Goal: Transaction & Acquisition: Purchase product/service

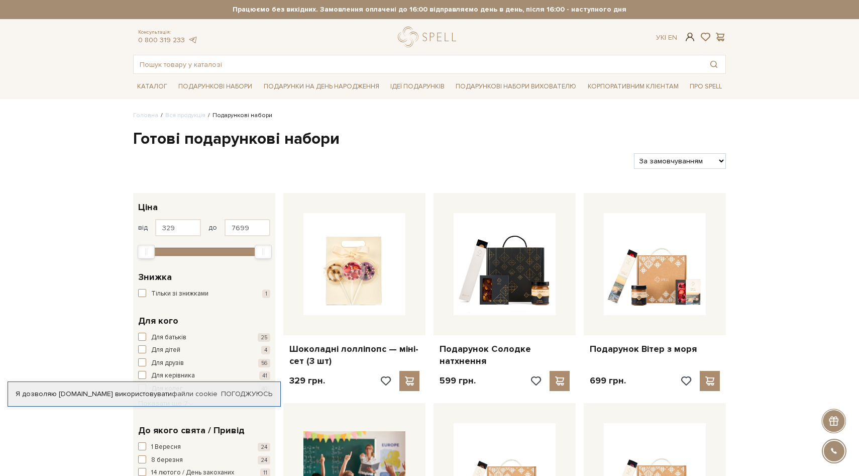
click at [687, 39] on span at bounding box center [691, 37] width 12 height 11
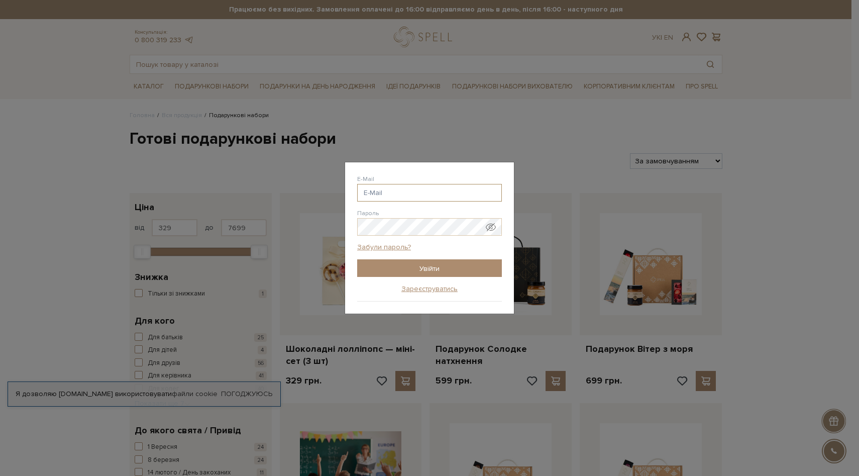
click at [395, 190] on input "E-Mail" at bounding box center [429, 193] width 145 height 18
type input "skripnikcaterina@gmail.com"
click at [428, 263] on input "Увійти" at bounding box center [429, 268] width 145 height 18
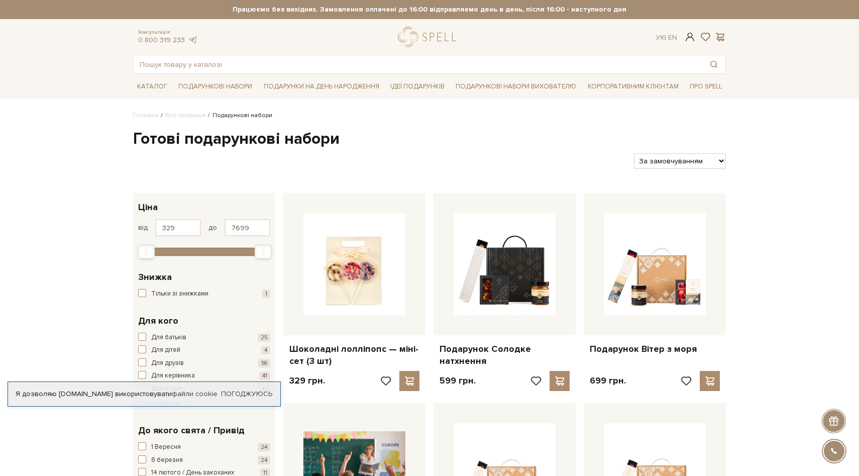
click at [690, 41] on span at bounding box center [691, 37] width 12 height 11
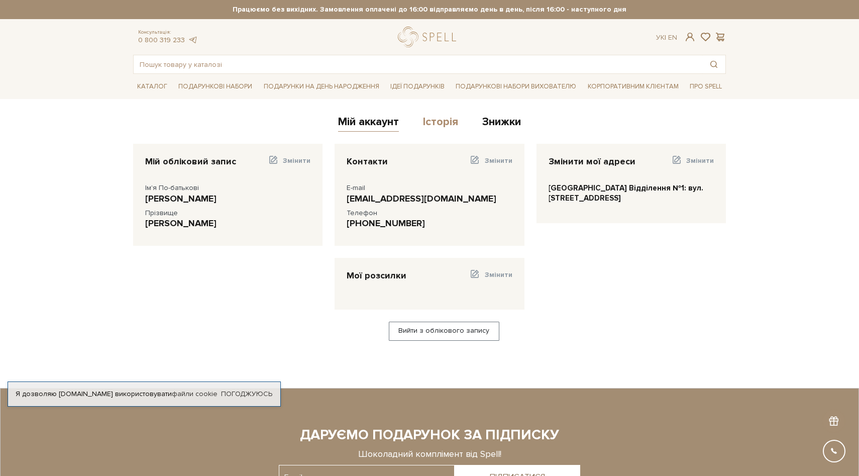
click at [438, 116] on link "Історія" at bounding box center [440, 123] width 35 height 17
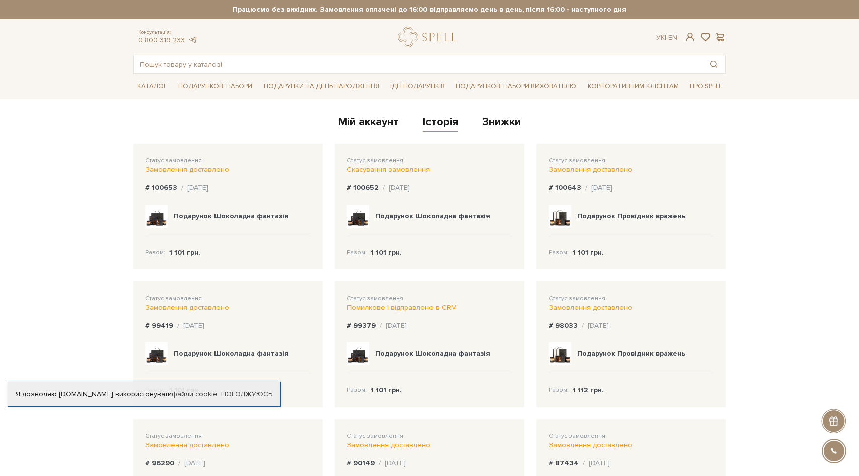
click at [154, 211] on img at bounding box center [156, 216] width 23 height 23
click at [184, 210] on div "Подарунок Шоколадна фантазія" at bounding box center [227, 216] width 165 height 39
click at [184, 215] on b "Подарунок Шоколадна фантазія" at bounding box center [231, 216] width 115 height 9
click at [159, 242] on div "Разом: 1 101 грн." at bounding box center [227, 246] width 165 height 21
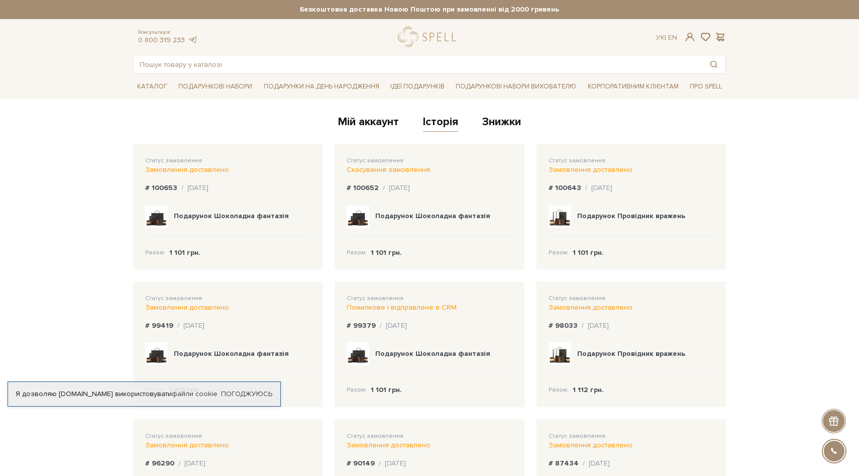
click at [156, 265] on div "Статус замовлення Замовлення доставлено # 100653 / 30.07.2025 Подарунок Шоколад…" at bounding box center [227, 207] width 189 height 126
click at [162, 222] on img at bounding box center [156, 216] width 23 height 23
click at [360, 222] on img at bounding box center [358, 216] width 23 height 23
click at [252, 396] on link "Погоджуюсь" at bounding box center [246, 393] width 51 height 9
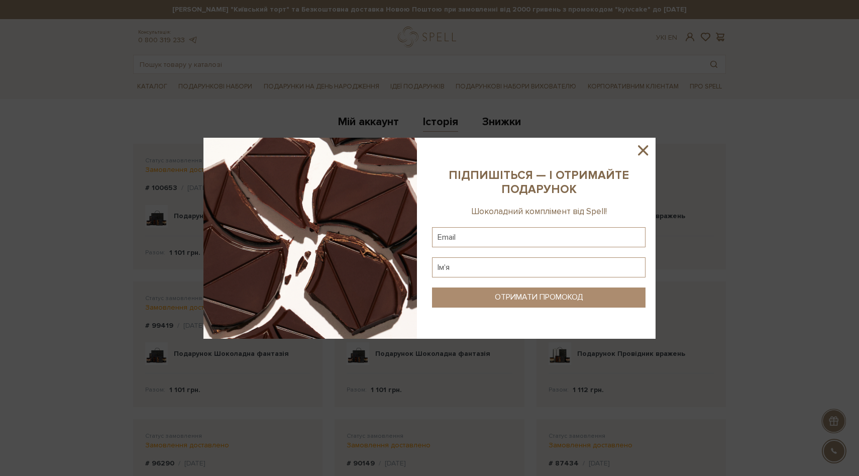
click at [228, 217] on div at bounding box center [429, 238] width 859 height 476
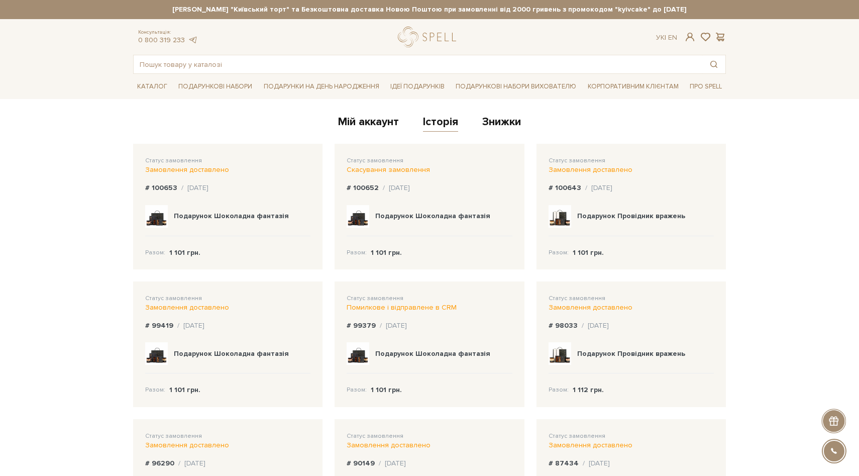
click at [602, 214] on b "Подарунок Провідник вражень" at bounding box center [631, 216] width 108 height 9
click at [562, 215] on img at bounding box center [560, 216] width 23 height 23
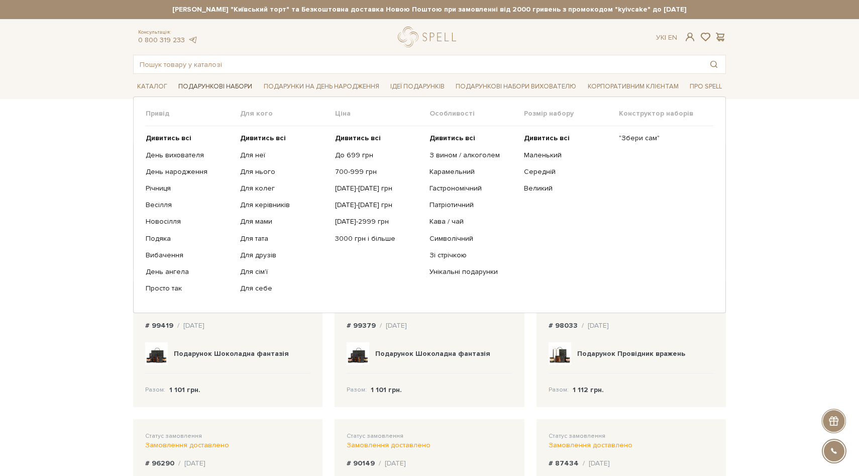
click at [236, 87] on link "Подарункові набори" at bounding box center [215, 87] width 82 height 16
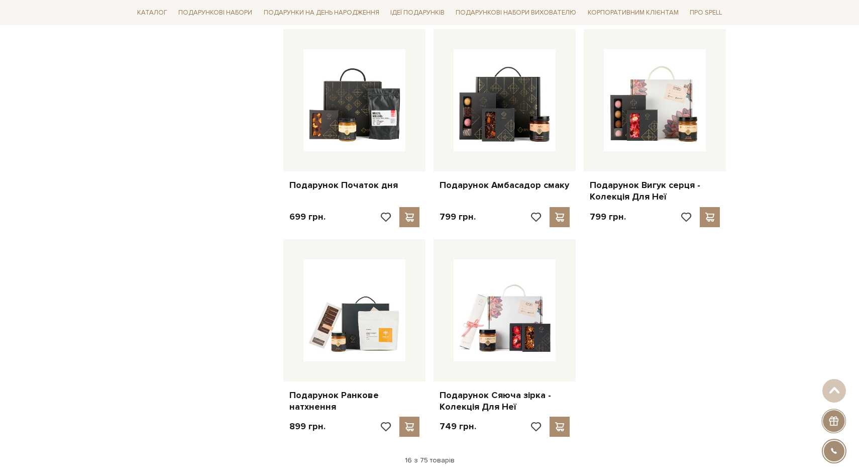
scroll to position [1136, 0]
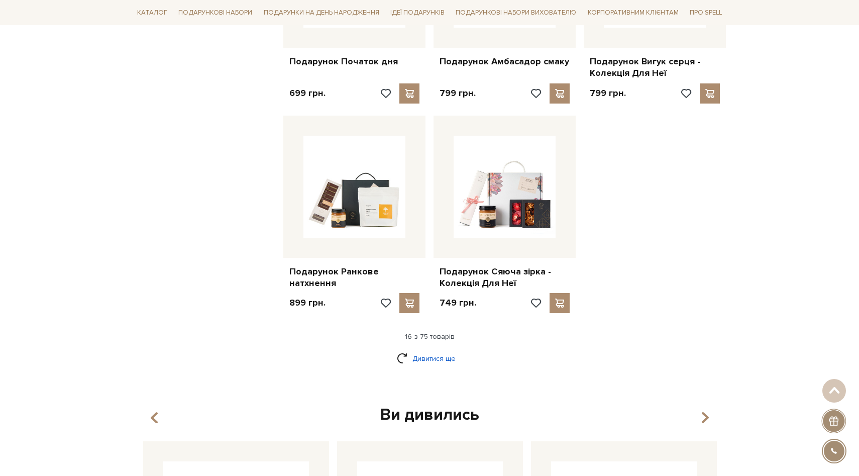
click at [432, 350] on link "Дивитися ще" at bounding box center [429, 359] width 65 height 18
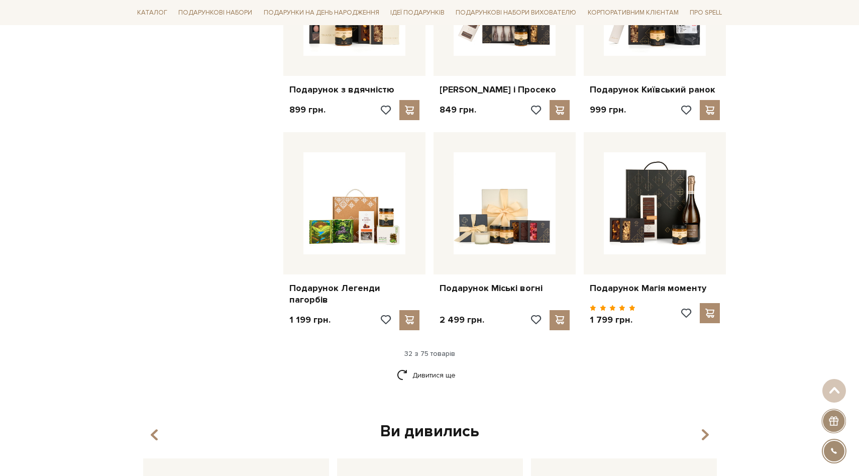
scroll to position [2168, 0]
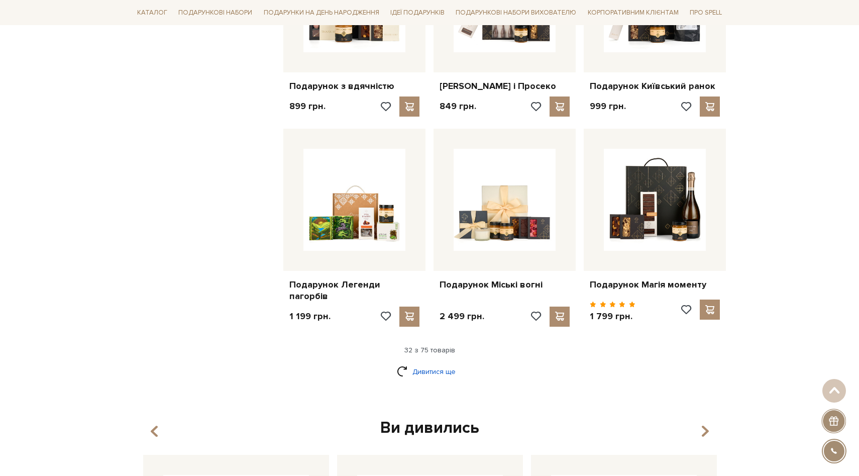
click at [443, 370] on link "Дивитися ще" at bounding box center [429, 372] width 65 height 18
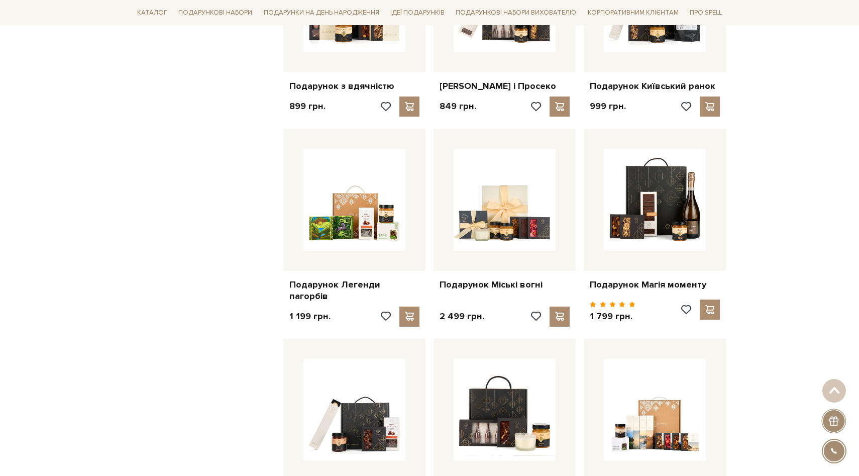
scroll to position [2297, 0]
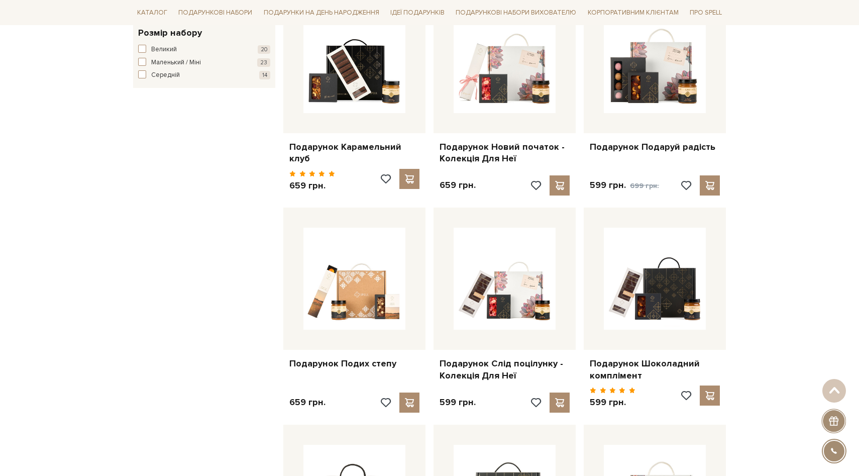
scroll to position [0, 0]
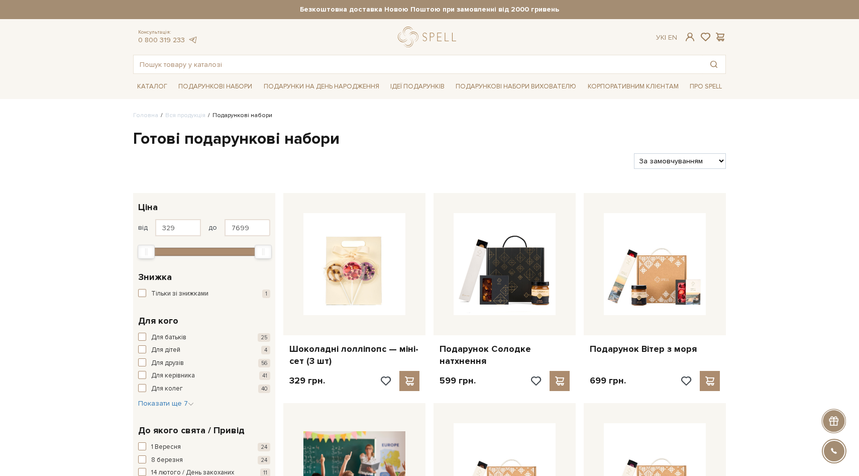
click at [677, 159] on select "За замовчуванням За Ціною (зростання) За Ціною (зменшення) Новинки За популярні…" at bounding box center [680, 161] width 92 height 16
select select "https://spellchocolate.com/our-productions/podarunkovi-box/?sort=p.price&order=…"
click at [634, 153] on select "За замовчуванням За Ціною (зростання) За Ціною (зменшення) Новинки За популярні…" at bounding box center [680, 161] width 92 height 16
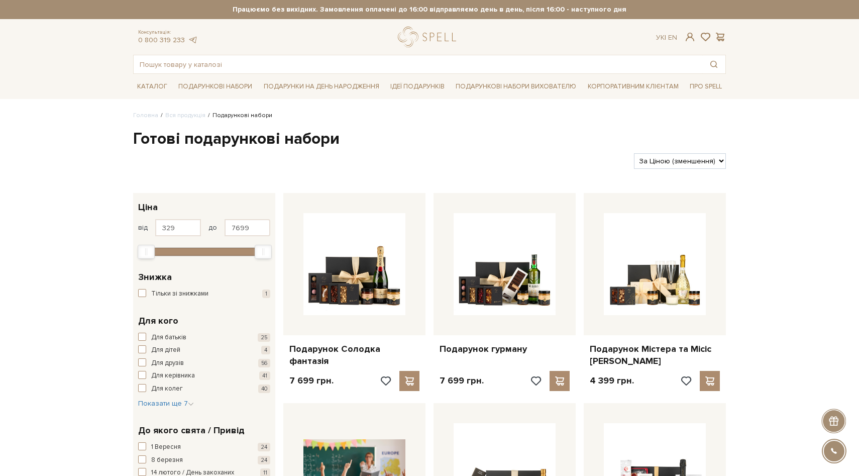
click at [679, 153] on div "Фільтри За замовчуванням За Ціною (зростання) За Ціною (зменшення) Новинки За п…" at bounding box center [429, 157] width 601 height 24
click at [679, 160] on select "За замовчуванням За Ціною (зростання) За Ціною (зменшення) Новинки За популярні…" at bounding box center [680, 161] width 92 height 16
select select "https://spellchocolate.com/our-productions/podarunkovi-box/?sort=p.price&order=…"
click at [634, 153] on select "За замовчуванням За Ціною (зростання) За Ціною (зменшення) Новинки За популярні…" at bounding box center [680, 161] width 92 height 16
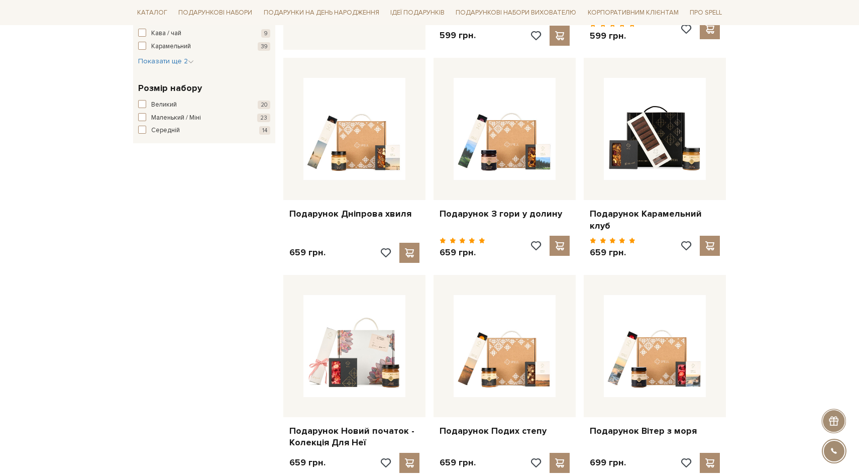
scroll to position [1101, 0]
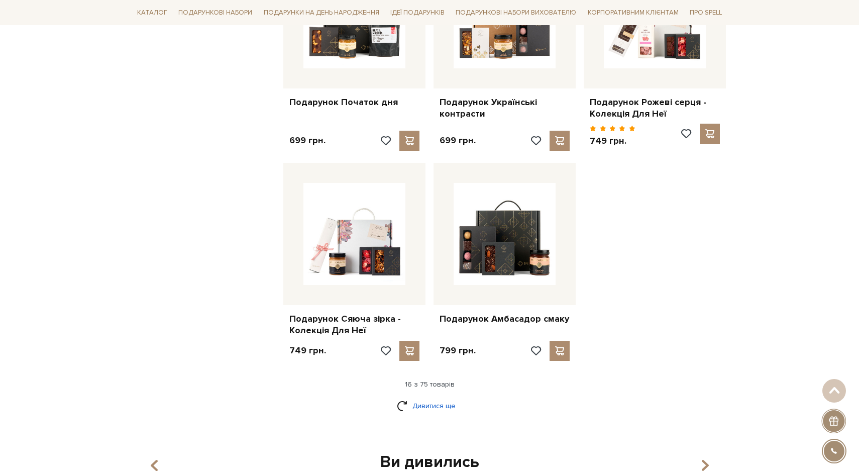
click at [429, 397] on link "Дивитися ще" at bounding box center [429, 406] width 65 height 18
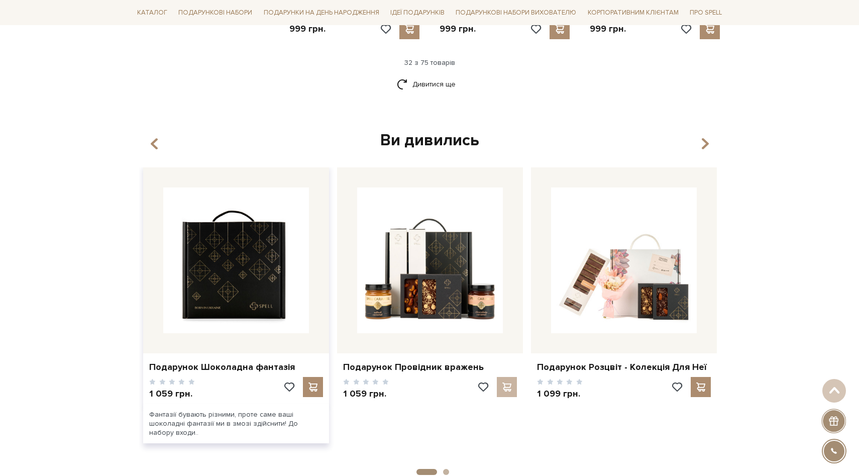
scroll to position [2434, 0]
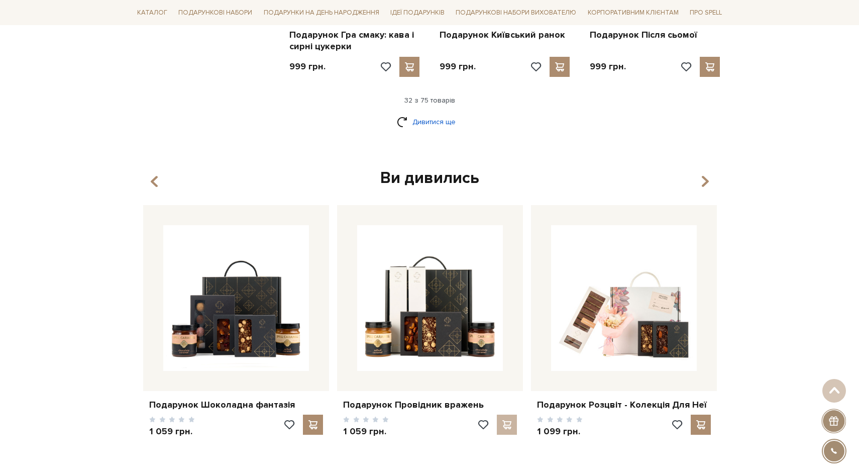
click at [439, 113] on link "Дивитися ще" at bounding box center [429, 122] width 65 height 18
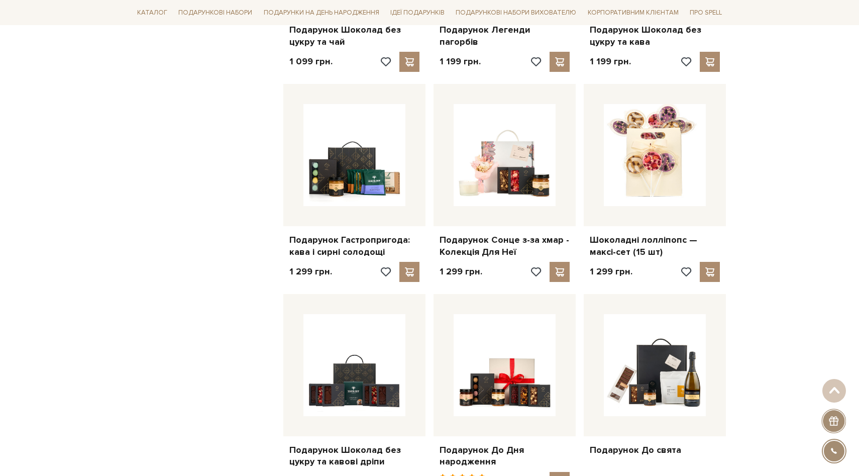
scroll to position [3110, 0]
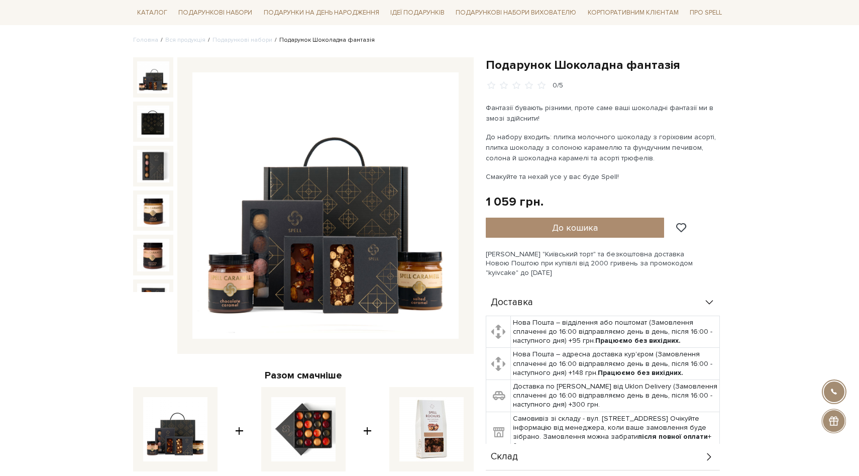
scroll to position [92, 0]
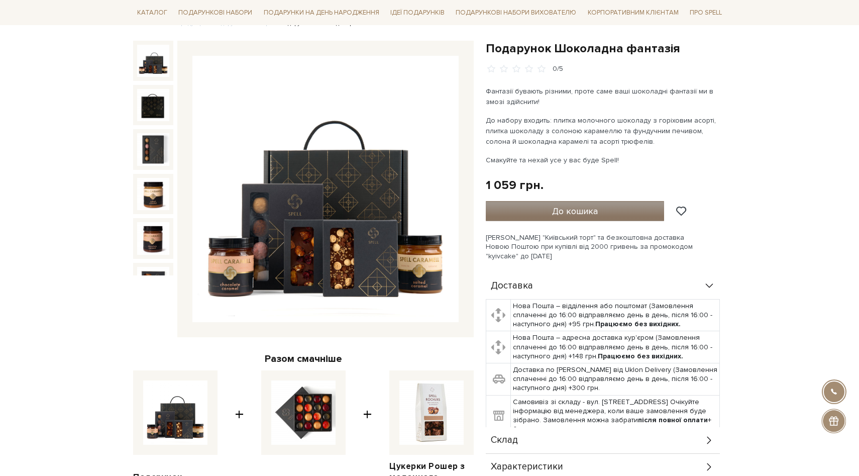
click at [553, 208] on span "До кошика" at bounding box center [575, 211] width 46 height 11
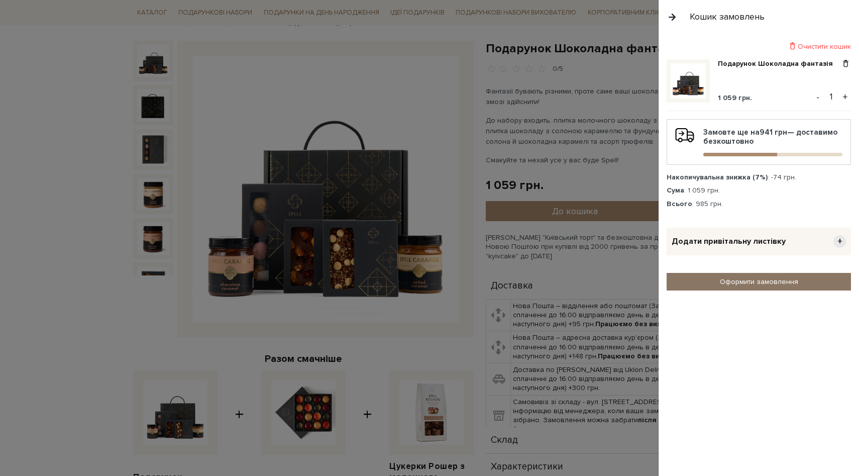
click at [751, 285] on link "Оформити замовлення" at bounding box center [759, 282] width 184 height 18
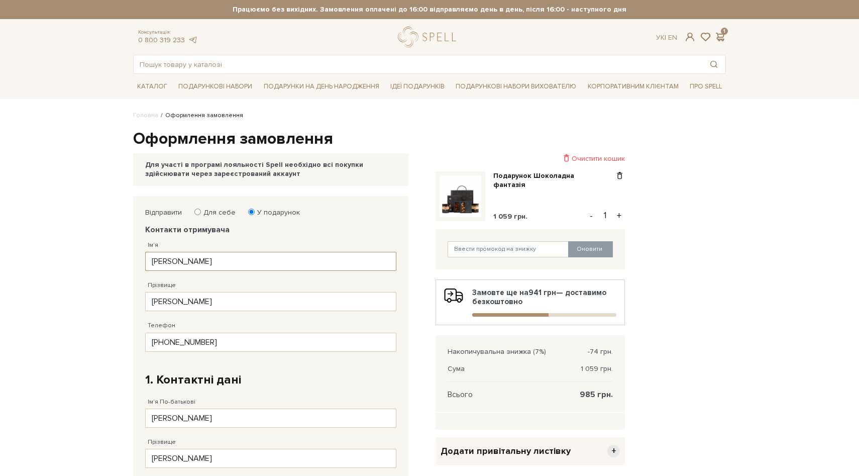
click at [250, 256] on input "Валентин" at bounding box center [270, 261] width 251 height 19
type input "Віталій"
type input "Мироненко"
drag, startPoint x: 172, startPoint y: 340, endPoint x: 242, endPoint y: 341, distance: 69.9
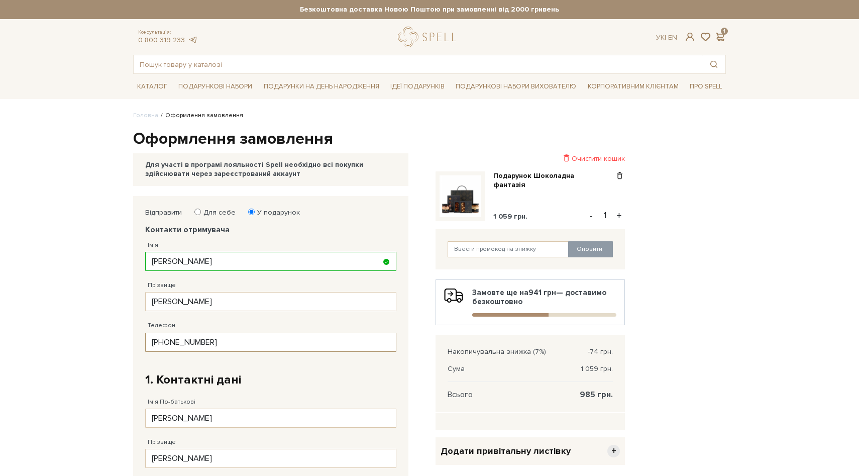
click at [242, 341] on input "38 (098) 912 64 67" at bounding box center [270, 342] width 251 height 19
paste input "06) 710 47 69"
drag, startPoint x: 231, startPoint y: 340, endPoint x: 159, endPoint y: 340, distance: 71.4
click at [159, 340] on input "38 (006) 710 47 69" at bounding box center [270, 342] width 251 height 19
paste input "67) 104 76 9"
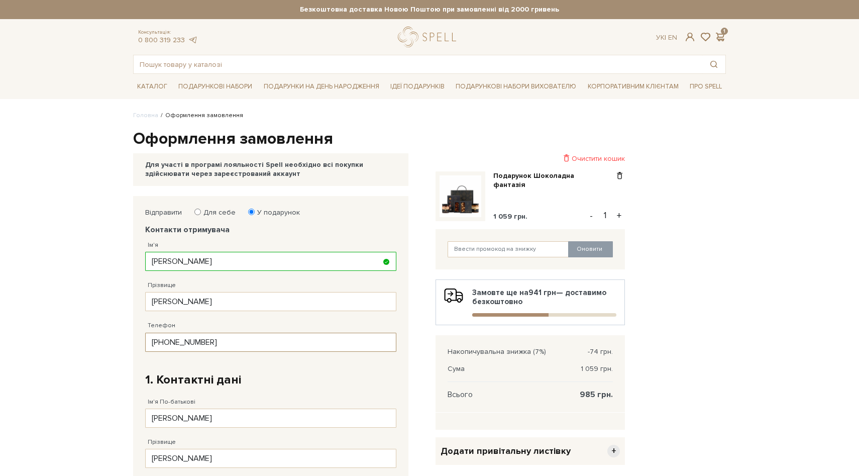
type input "38 (067) 104 76 99"
click at [67, 314] on body "Подарункові набори SALE Корпоративним клієнтам Доставка і оплата Консультація: …" at bounding box center [429, 428] width 859 height 857
click at [63, 346] on body "Подарункові набори SALE Корпоративним клієнтам Доставка і оплата Консультація: …" at bounding box center [429, 428] width 859 height 857
click at [284, 370] on fieldset "Відправити Для себе У подарунок Контакти отримувача Ім'я Віталій Заповніть поле…" at bounding box center [270, 412] width 251 height 408
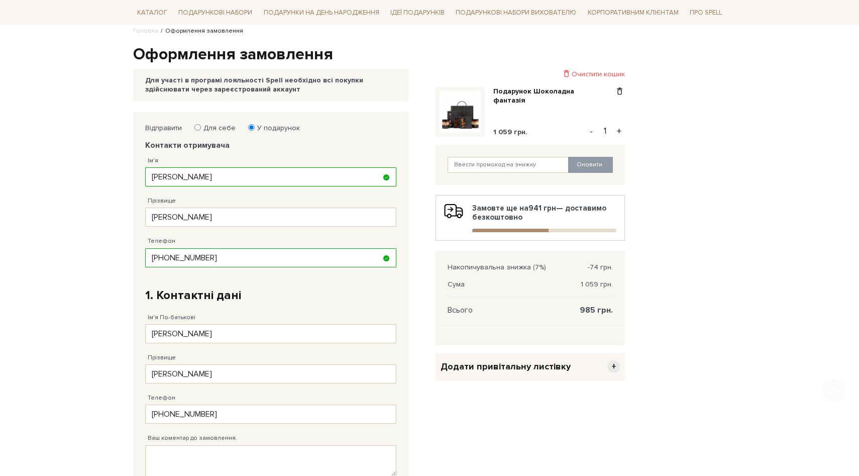
scroll to position [248, 0]
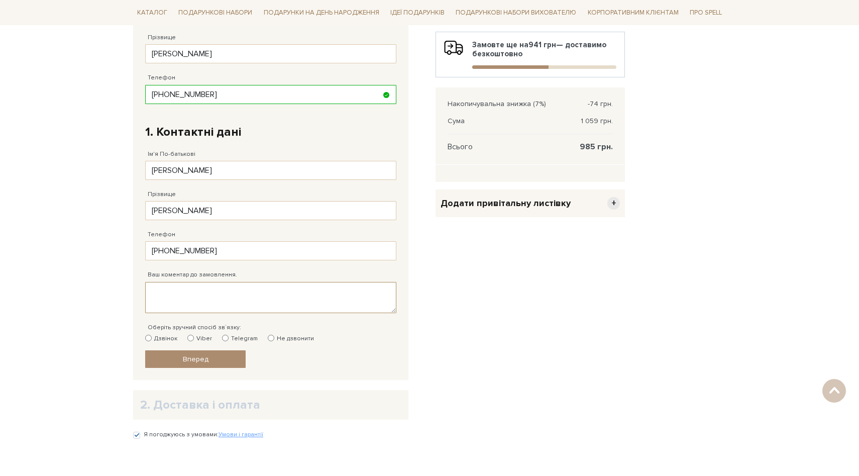
click at [188, 293] on textarea "Ваш коментар до замовлення." at bounding box center [270, 297] width 251 height 31
type textarea "Відправити 17.09"
click at [505, 307] on div "Очистити кошик Подарунок Шоколадна фантазія 1 059 грн. - 1 + Оновити Замовте ще…" at bounding box center [531, 195] width 202 height 495
click at [204, 363] on link "Вперед" at bounding box center [195, 359] width 101 height 18
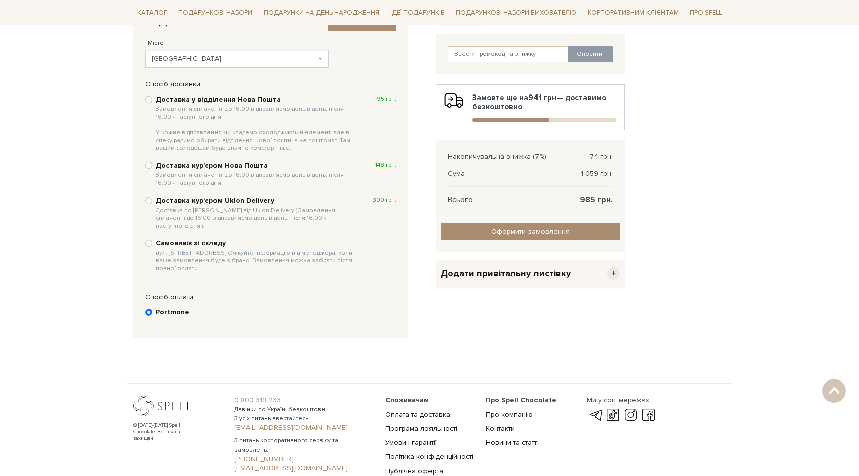
scroll to position [194, 0]
click at [214, 100] on b "Доставка у відділення Нова Пошта Замовлення сплаченні до 16:00 відправляємо ден…" at bounding box center [256, 123] width 201 height 57
click at [152, 100] on input "Доставка у відділення Нова Пошта Замовлення сплаченні до 16:00 відправляємо ден…" at bounding box center [148, 99] width 7 height 7
radio input "true"
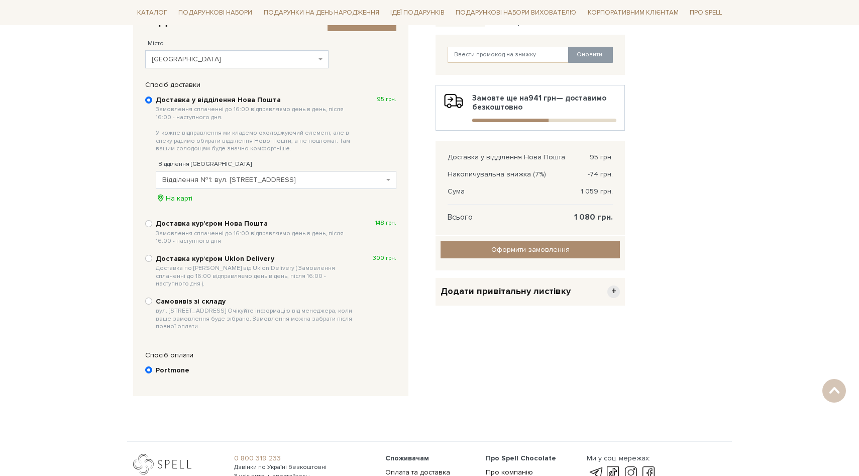
click at [269, 60] on span "Мала Данилівка" at bounding box center [234, 59] width 164 height 10
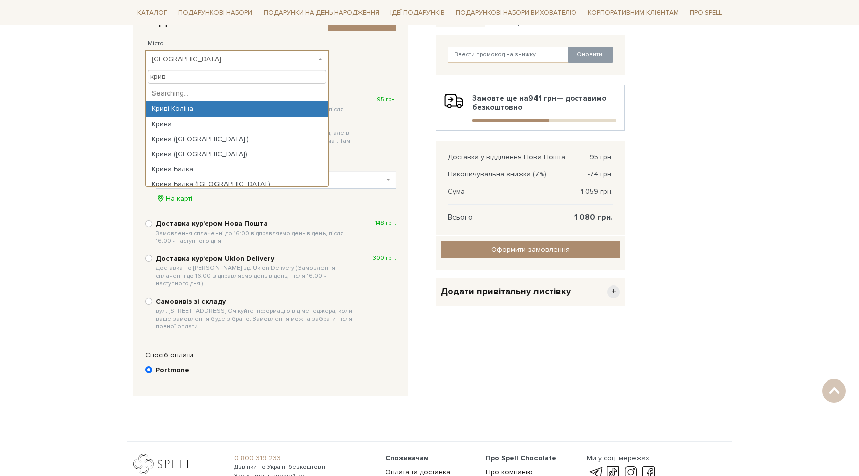
type input "криви"
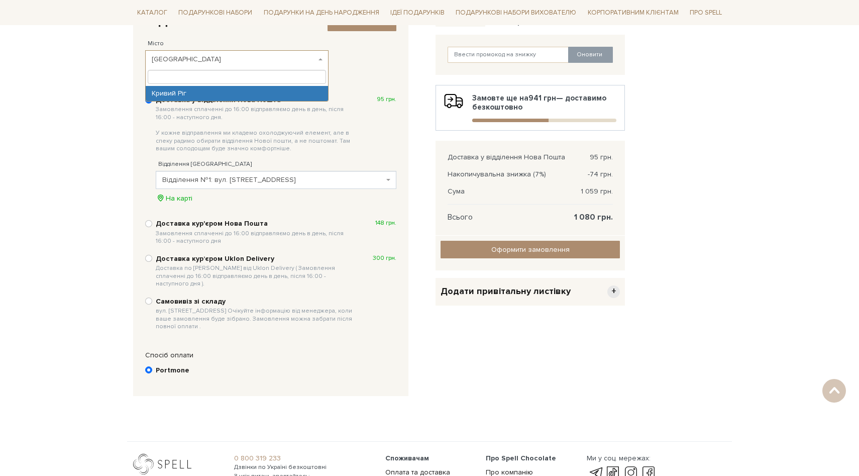
select select "Кривий Ріг"
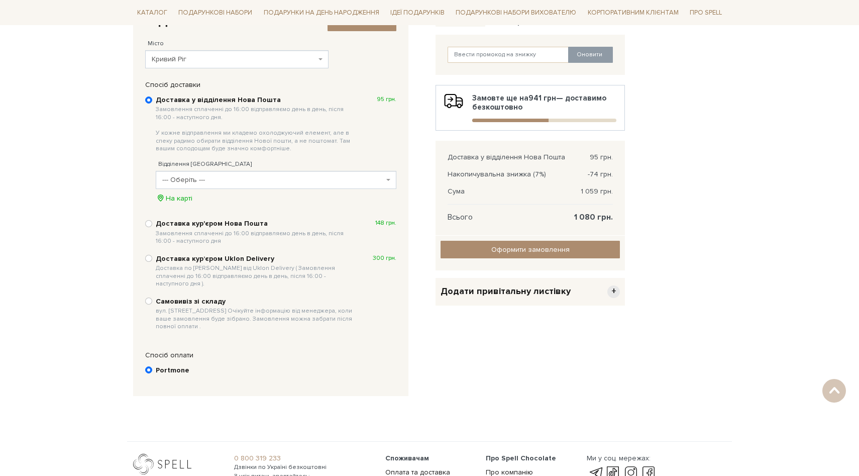
click at [233, 171] on span "--- Оберіть ---" at bounding box center [276, 180] width 241 height 18
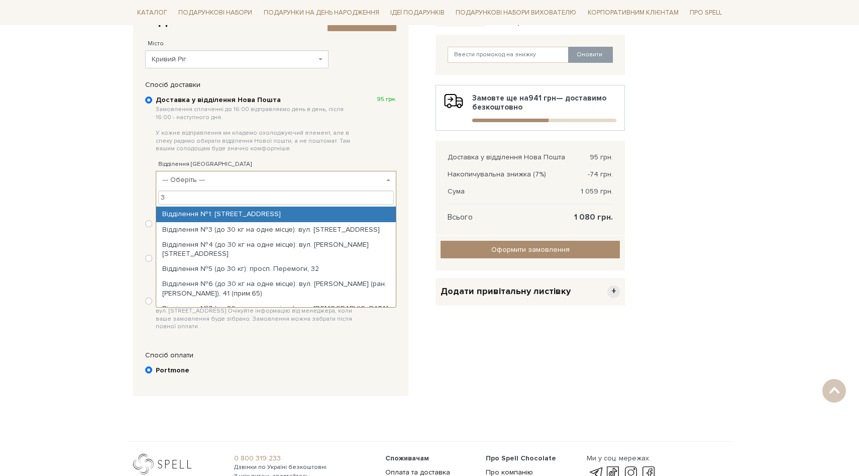
type input "32"
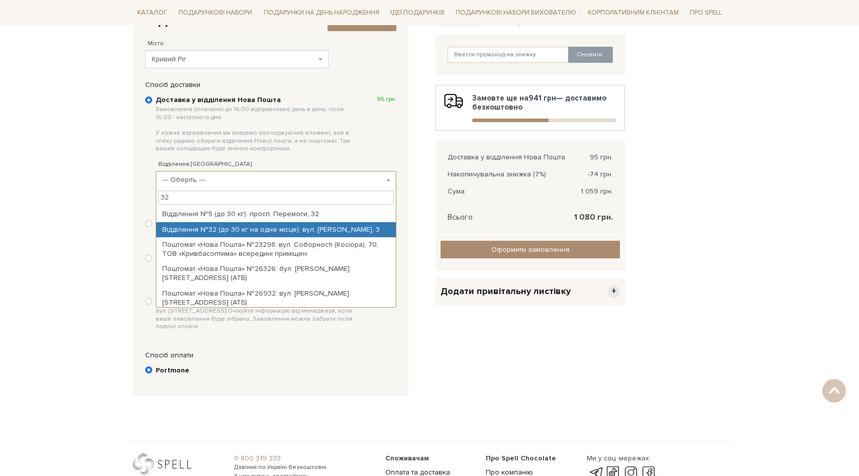
select select "Відділення №32 (до 30 кг на одне місце): вул. Івана Авраменко, 3"
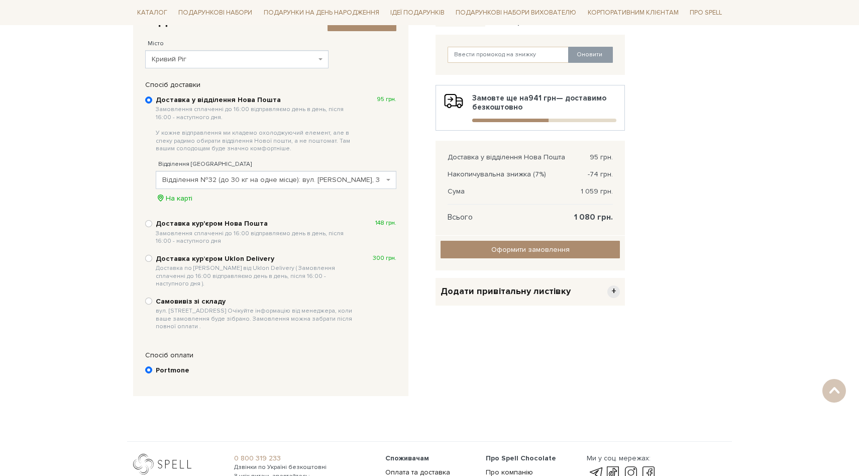
click at [474, 359] on div "Очистити кошик Подарунок Шоколадна фантазія 1 059 грн. - 1 + Оновити Замовте ще…" at bounding box center [531, 204] width 202 height 405
click at [418, 122] on div "2. Доставка і оплата Змінити контакти Місто --- Оберіть --- Євдокіївка Єлизавет…" at bounding box center [278, 199] width 290 height 395
click at [505, 246] on input "Оформити замовлення" at bounding box center [530, 250] width 179 height 18
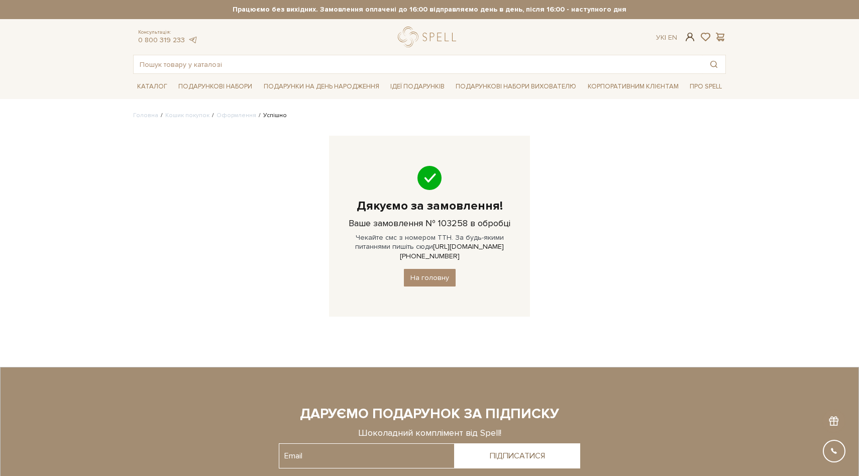
click at [689, 37] on span at bounding box center [691, 37] width 12 height 11
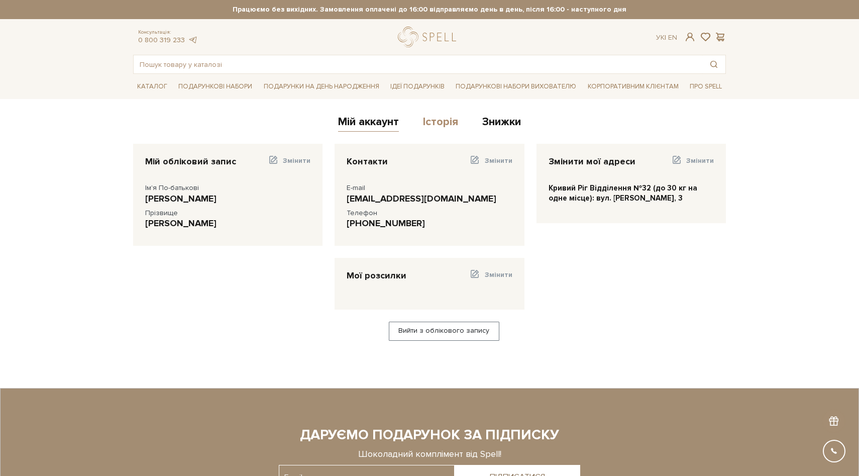
click at [444, 124] on link "Історія" at bounding box center [440, 123] width 35 height 17
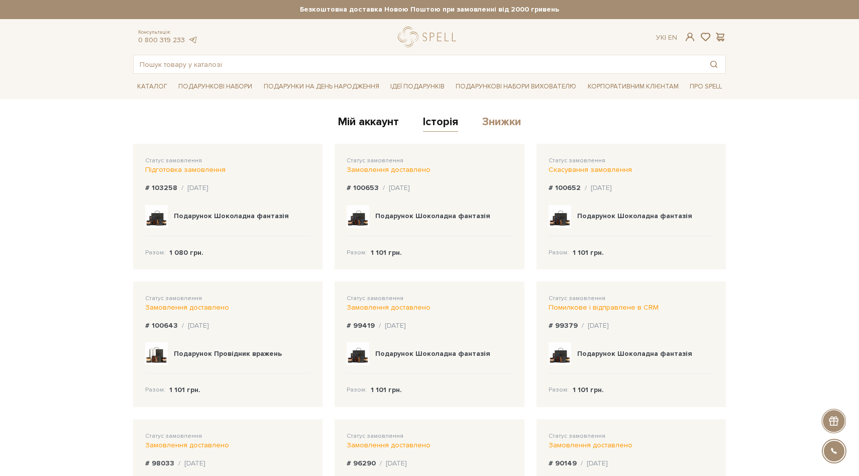
click at [491, 129] on link "Знижки" at bounding box center [501, 123] width 39 height 17
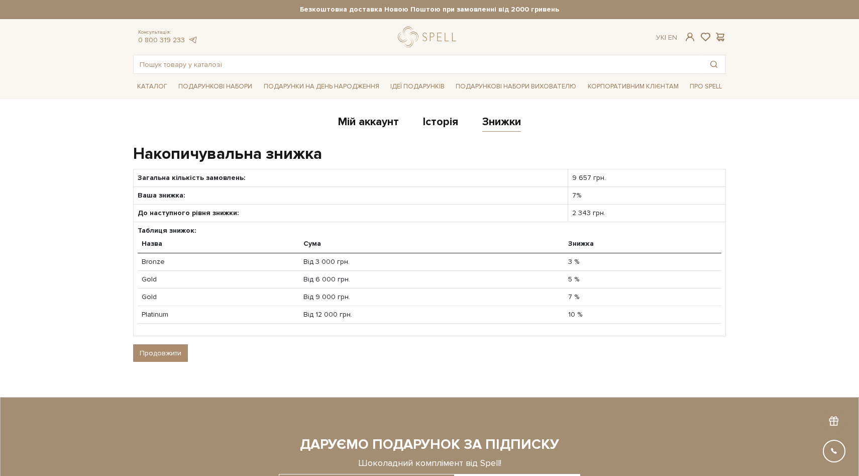
click at [765, 190] on body "Подарункові набори SALE Корпоративним клієнтам Доставка і оплата Консультація: …" at bounding box center [429, 334] width 859 height 669
click at [434, 42] on link "logo" at bounding box center [429, 37] width 63 height 21
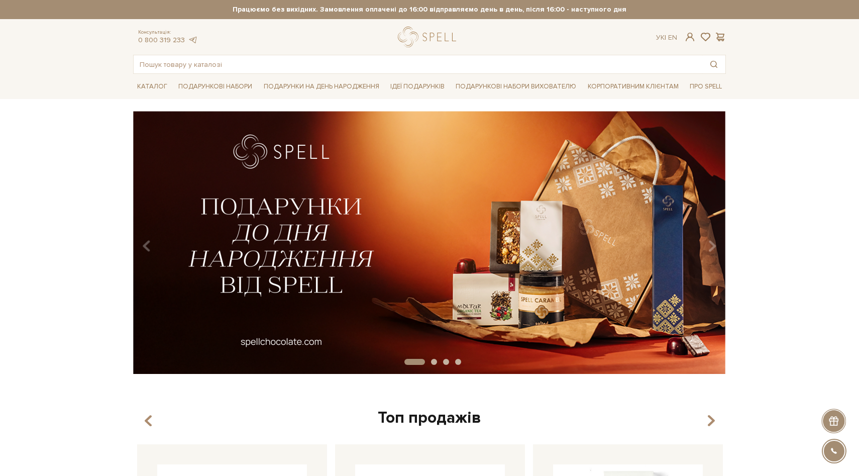
click at [392, 255] on img at bounding box center [429, 242] width 593 height 263
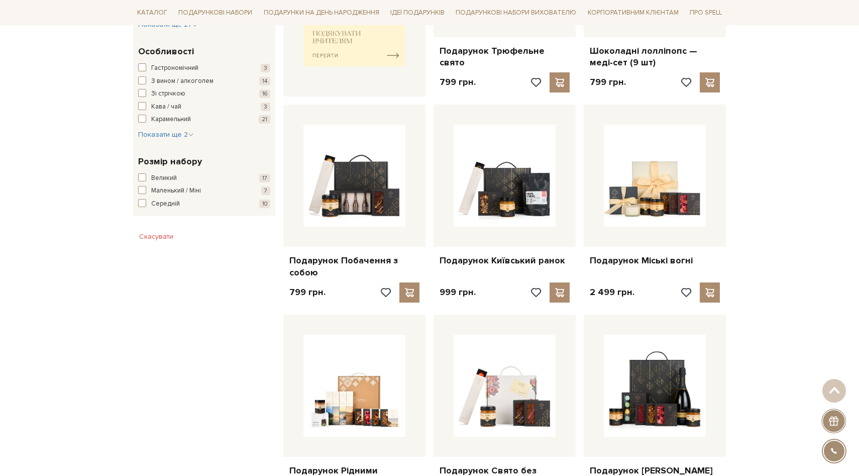
scroll to position [637, 0]
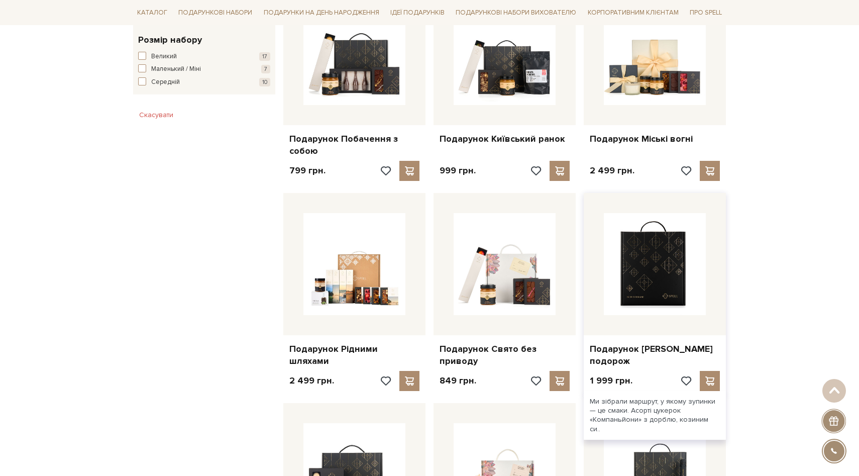
click at [673, 269] on img at bounding box center [655, 264] width 102 height 102
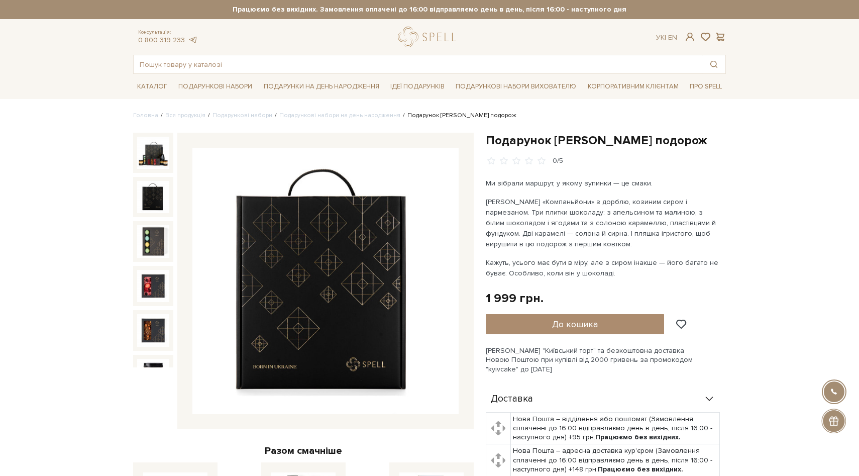
click at [164, 194] on img at bounding box center [153, 197] width 32 height 32
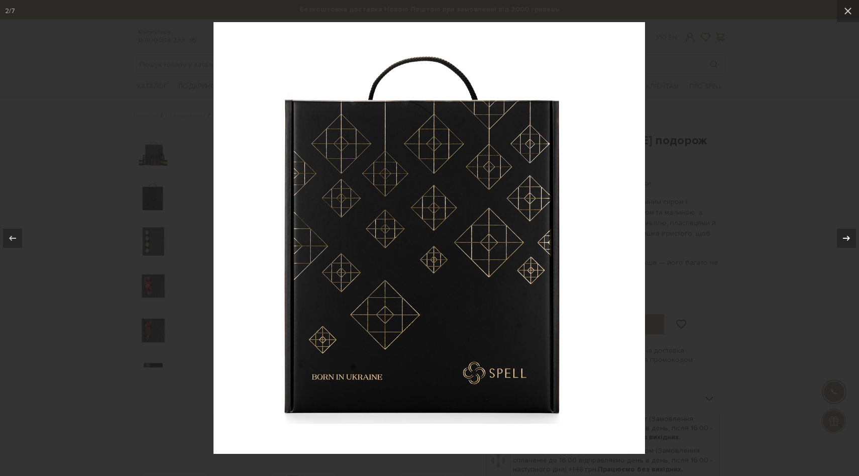
click at [848, 238] on icon at bounding box center [846, 237] width 7 height 5
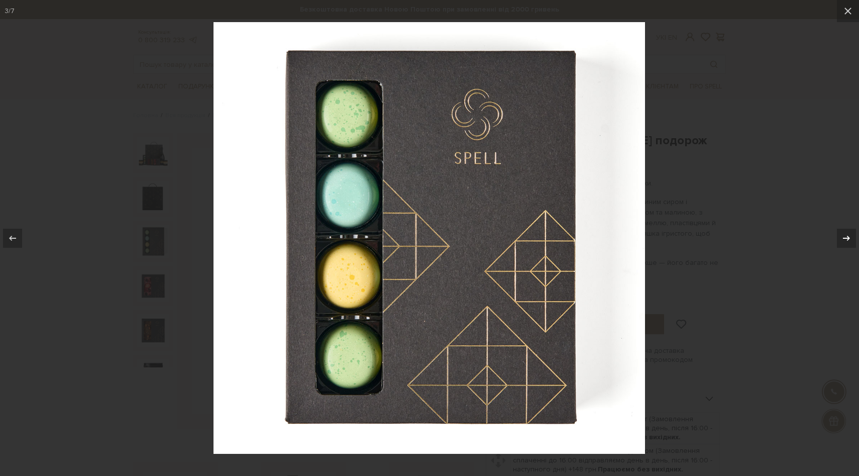
click at [848, 238] on icon at bounding box center [846, 237] width 7 height 5
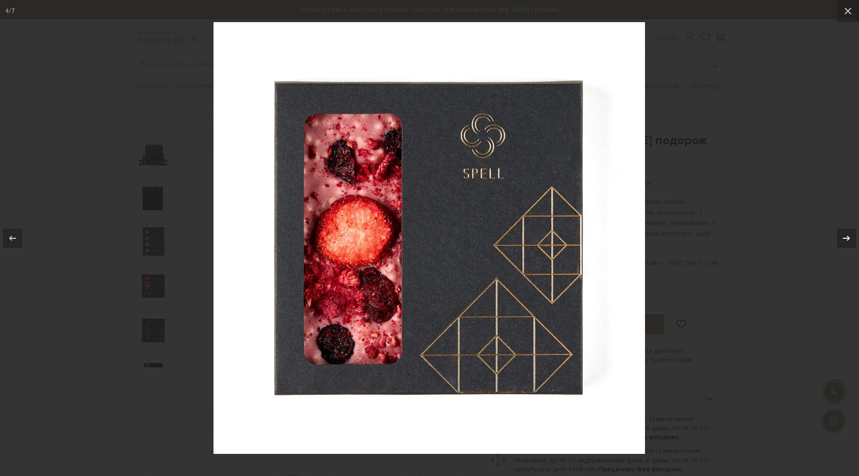
click at [848, 238] on icon at bounding box center [846, 237] width 7 height 5
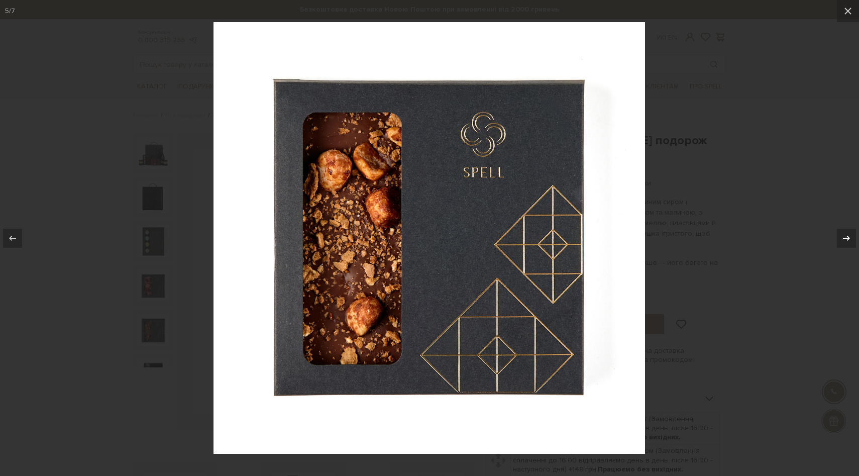
click at [848, 238] on icon at bounding box center [846, 237] width 7 height 5
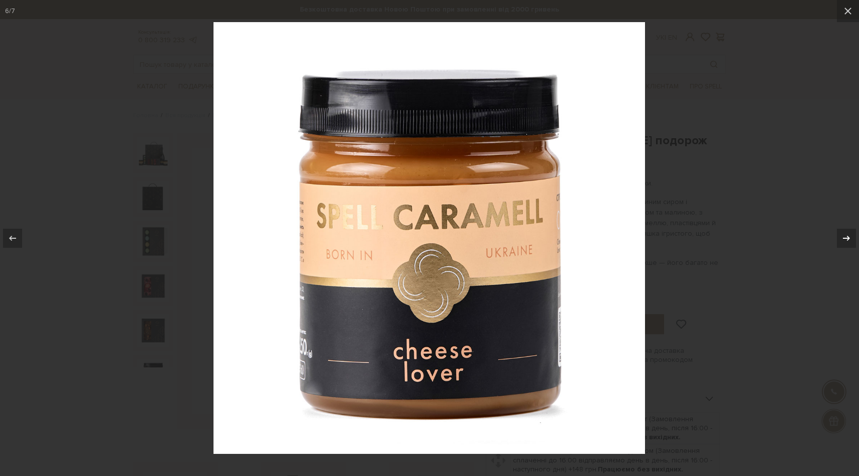
click at [848, 238] on icon at bounding box center [846, 237] width 7 height 5
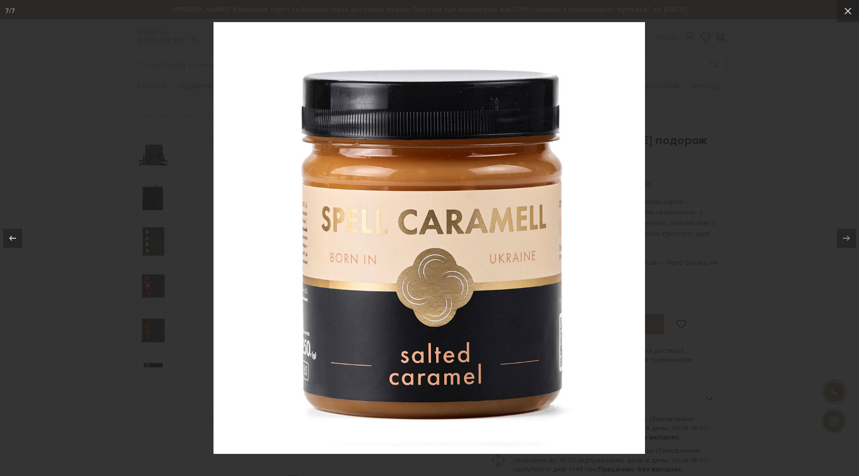
click at [733, 249] on div at bounding box center [429, 238] width 859 height 476
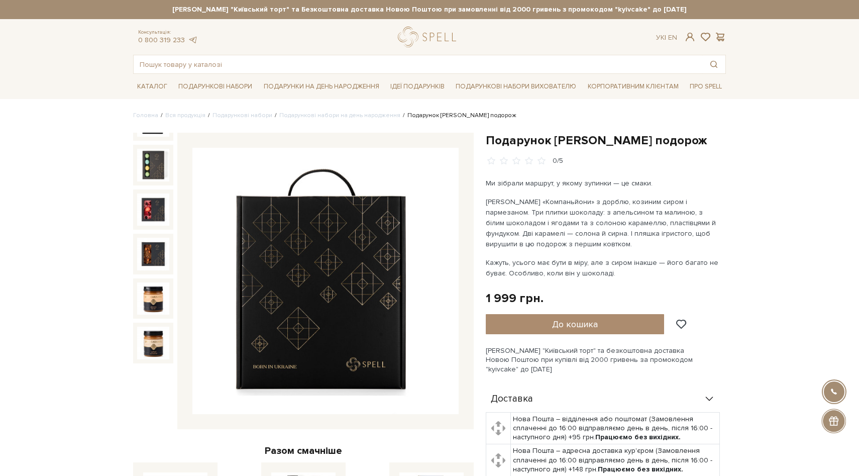
scroll to position [251, 0]
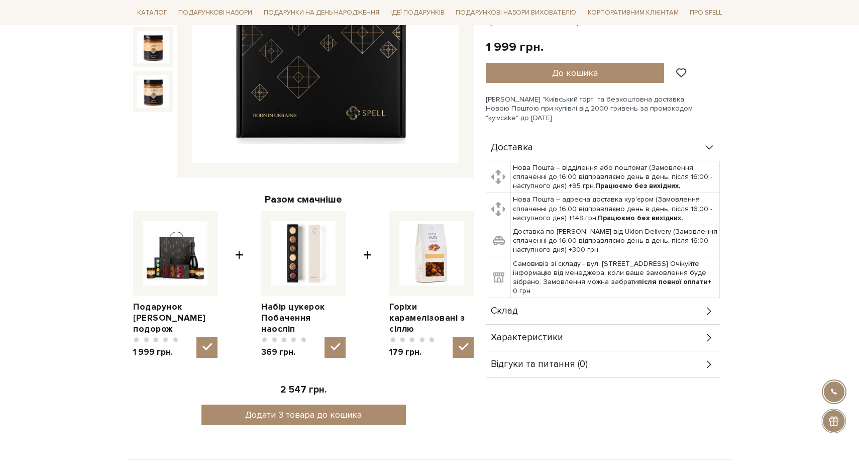
click at [440, 260] on img at bounding box center [432, 253] width 64 height 64
click at [453, 337] on input "checkbox" at bounding box center [463, 347] width 21 height 21
checkbox input "false"
click at [460, 333] on link "Горіхи карамелізовані з сіллю" at bounding box center [431, 318] width 84 height 33
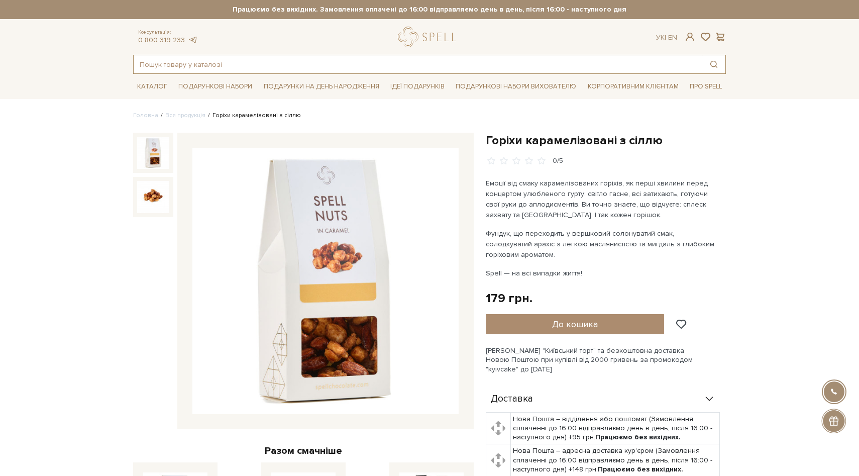
click at [418, 58] on input "text" at bounding box center [418, 64] width 569 height 18
click at [429, 42] on link "logo" at bounding box center [429, 37] width 63 height 21
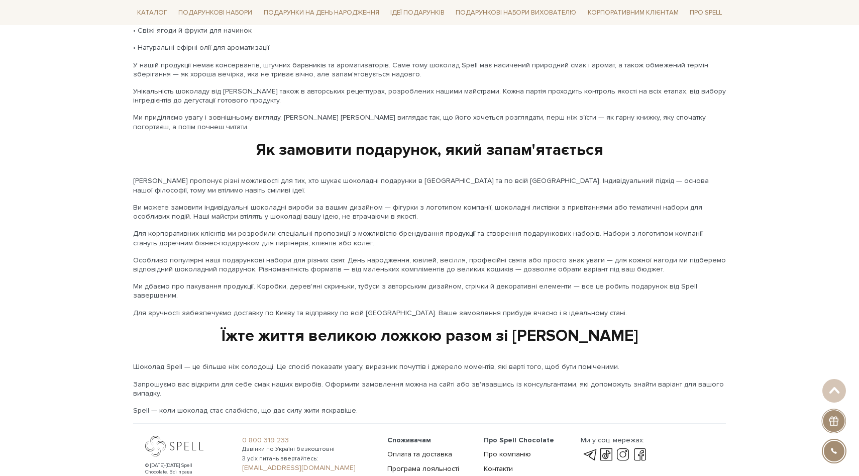
scroll to position [1581, 0]
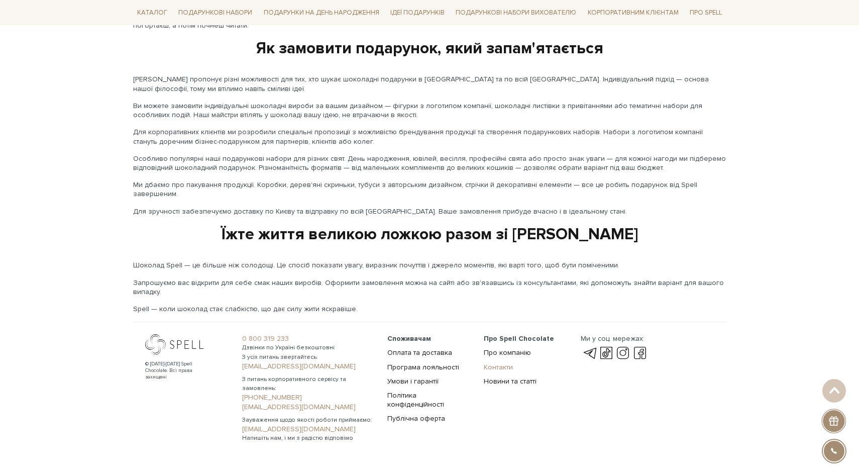
click at [503, 363] on link "Контакти" at bounding box center [498, 367] width 29 height 9
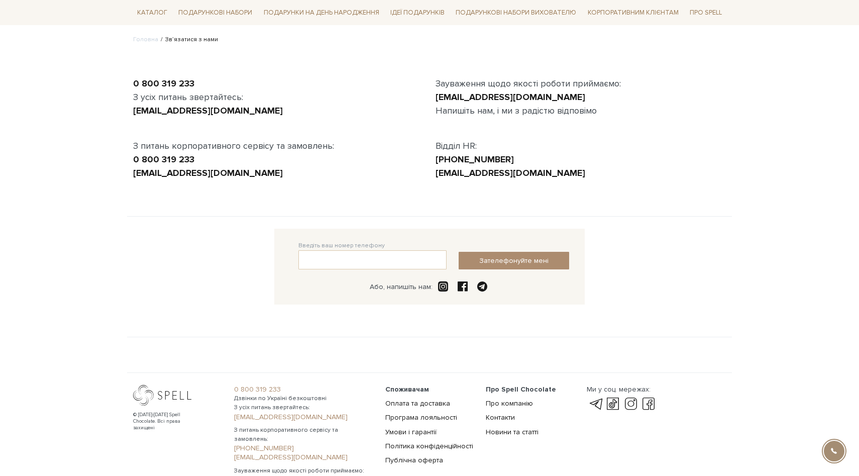
scroll to position [144, 0]
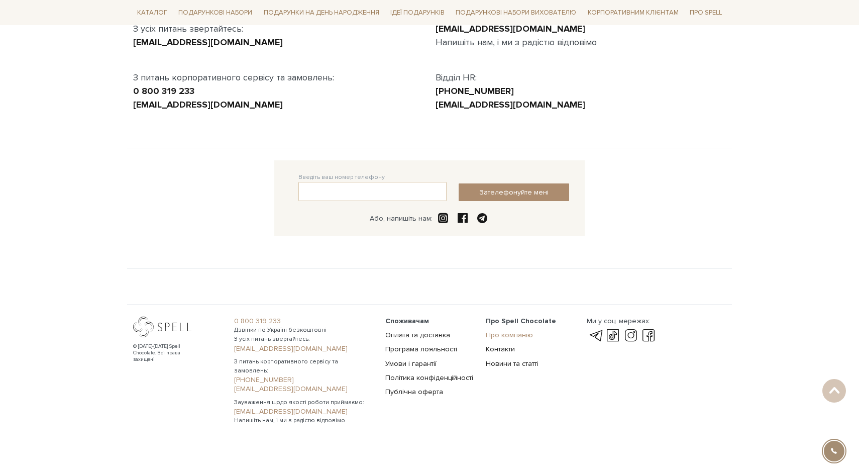
click at [513, 338] on link "Про компанію" at bounding box center [509, 335] width 47 height 9
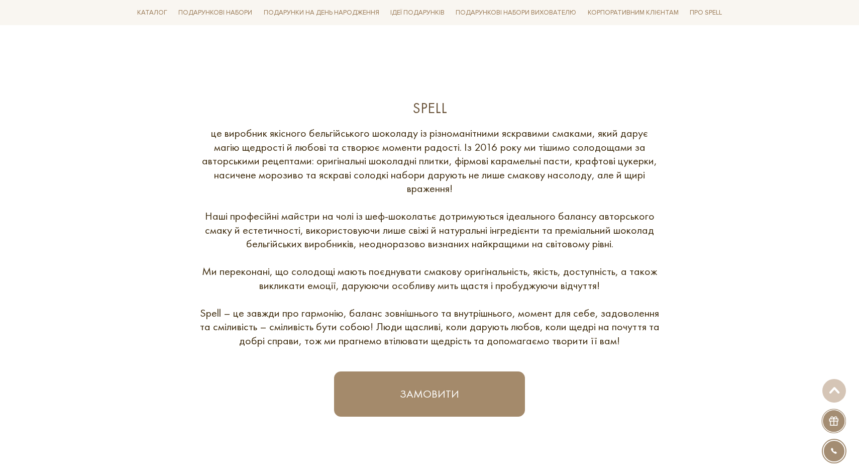
scroll to position [700, 0]
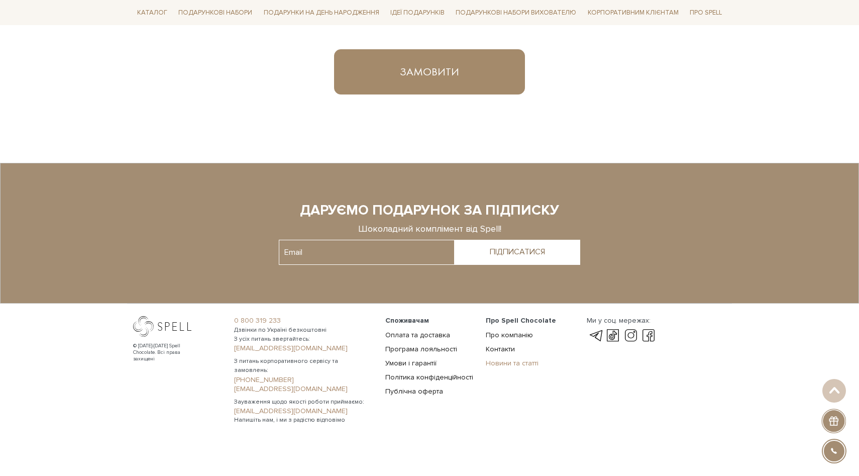
click at [503, 363] on link "Новини та статті" at bounding box center [512, 363] width 53 height 9
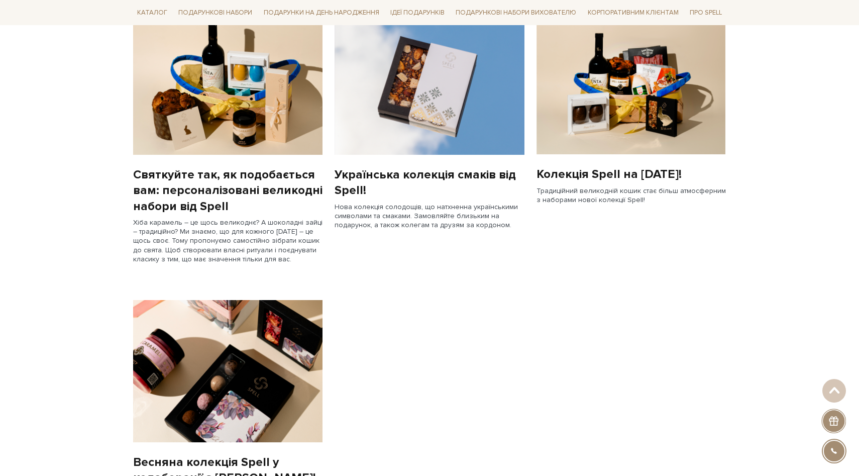
scroll to position [683, 0]
